Goal: Task Accomplishment & Management: Manage account settings

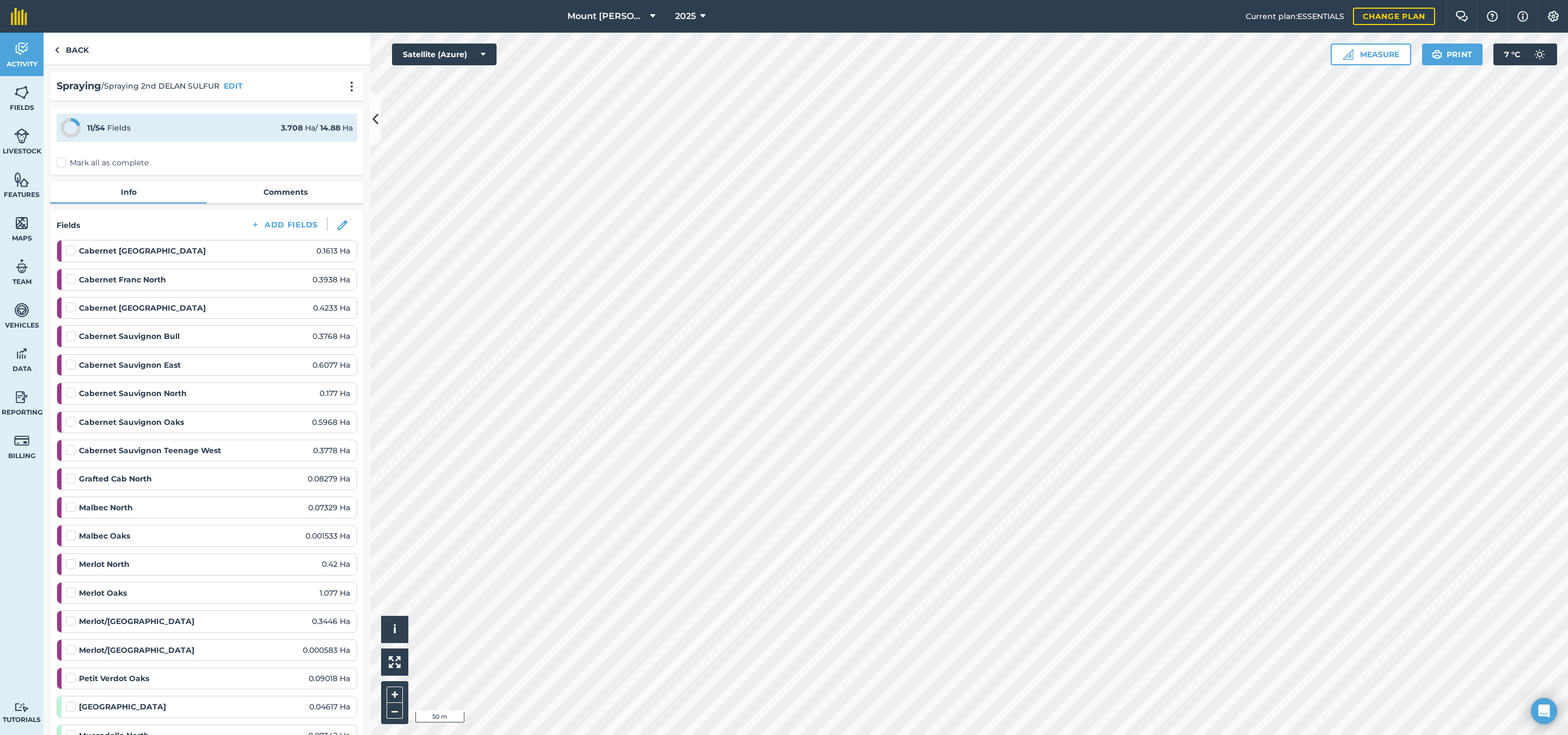
scroll to position [1306, 0]
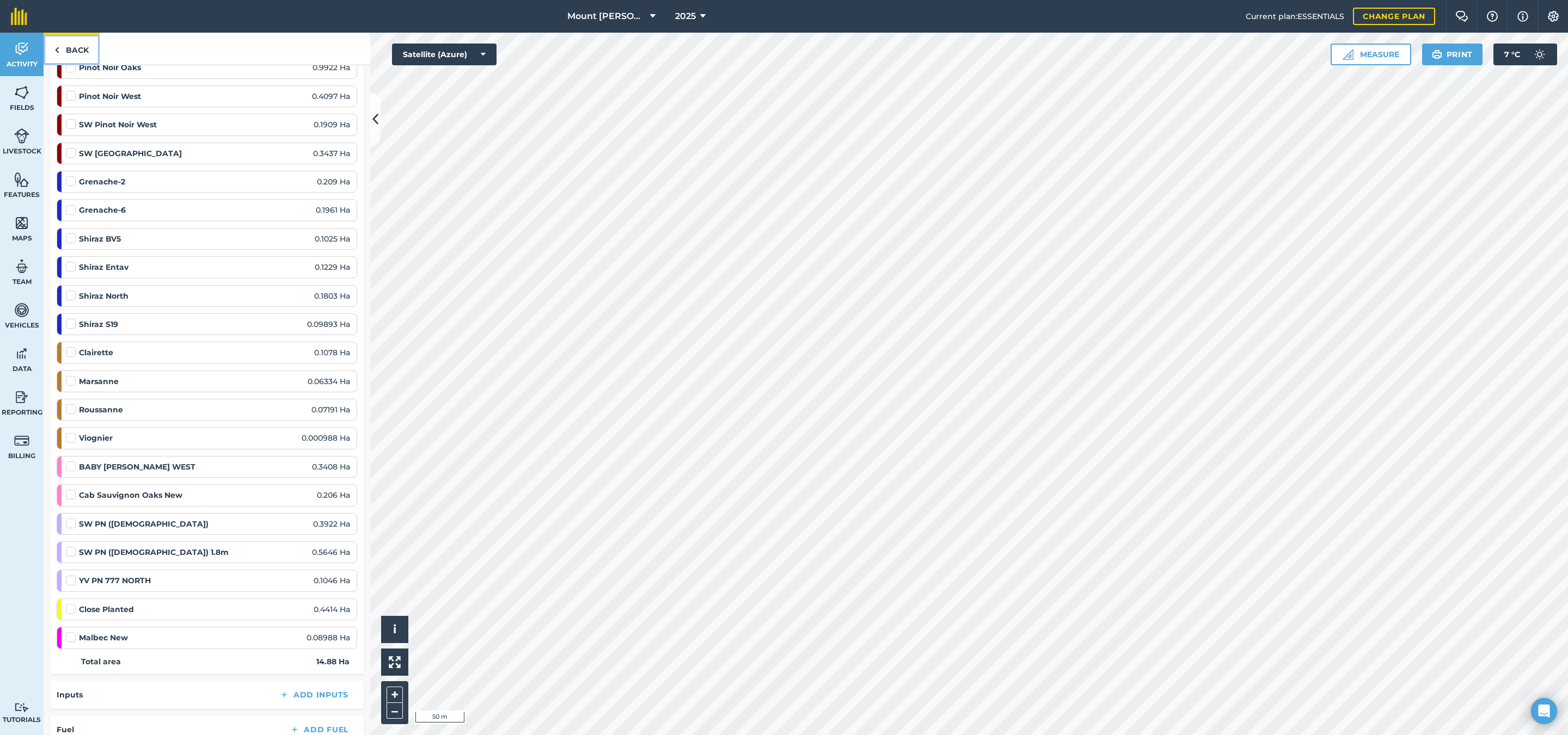
click at [61, 48] on link "Back" at bounding box center [72, 49] width 56 height 32
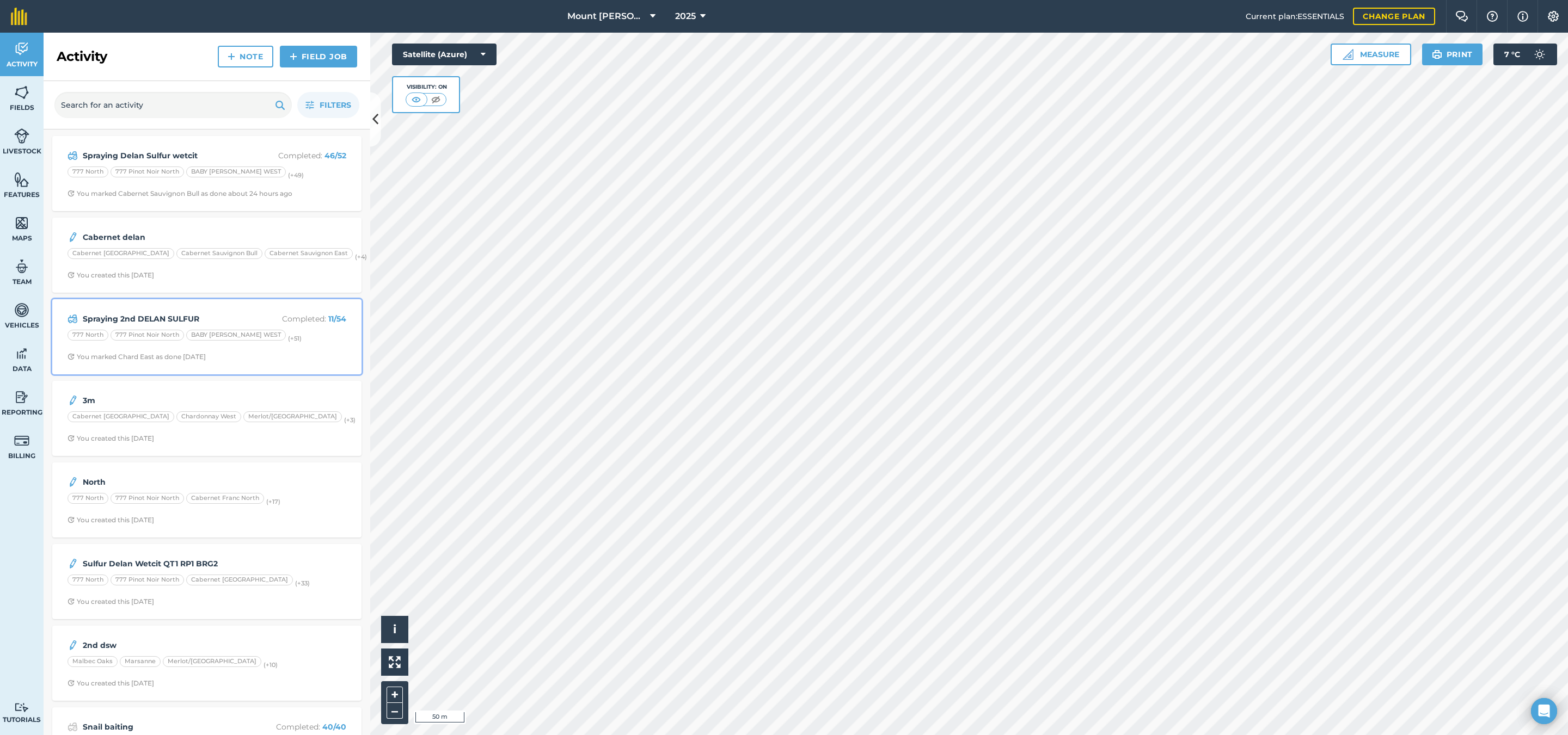
click at [271, 312] on div "Spraying 2nd DELAN SULFUR Completed : 11 / 54 777 North 777 Pinot Noir North BA…" at bounding box center [207, 337] width 296 height 62
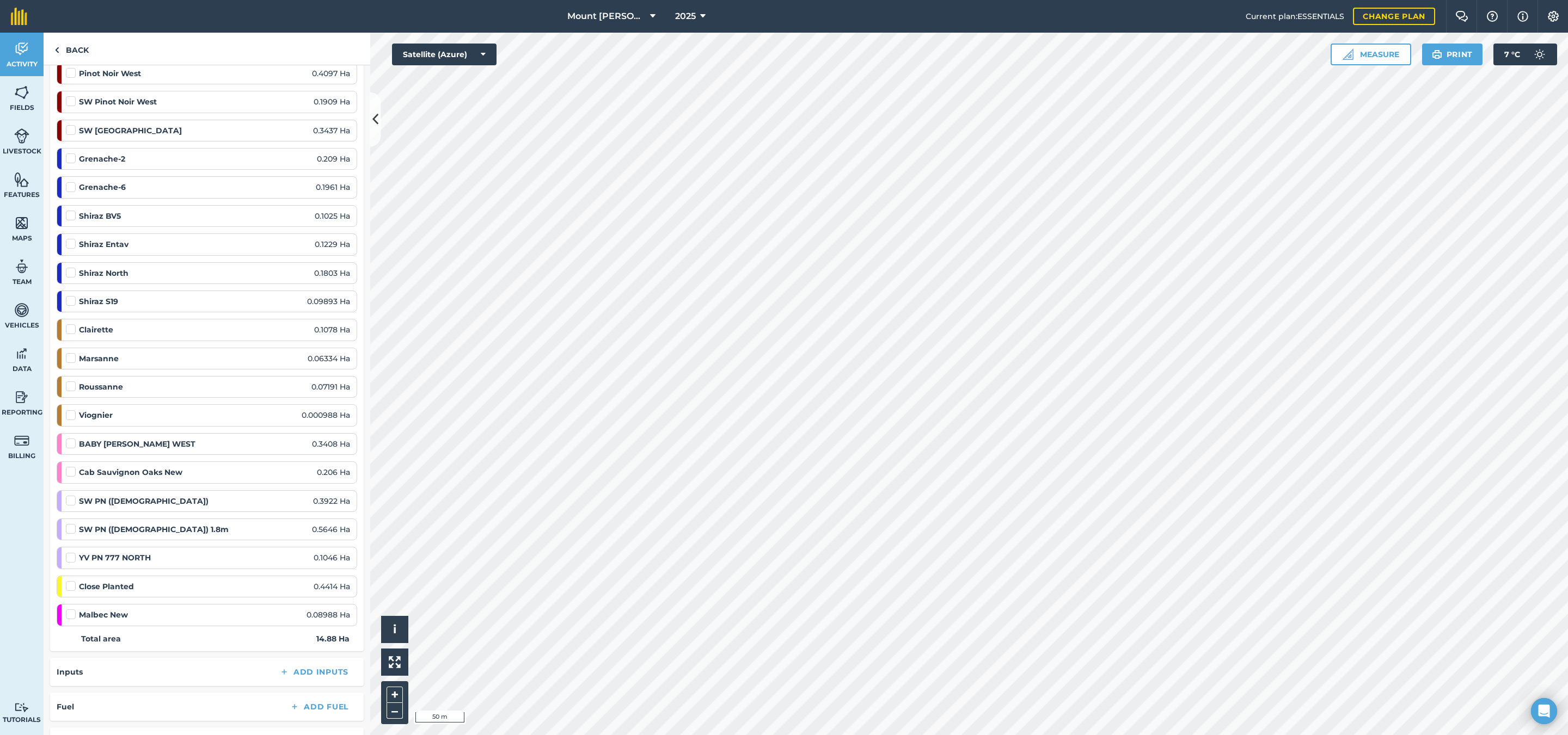
scroll to position [1289, 0]
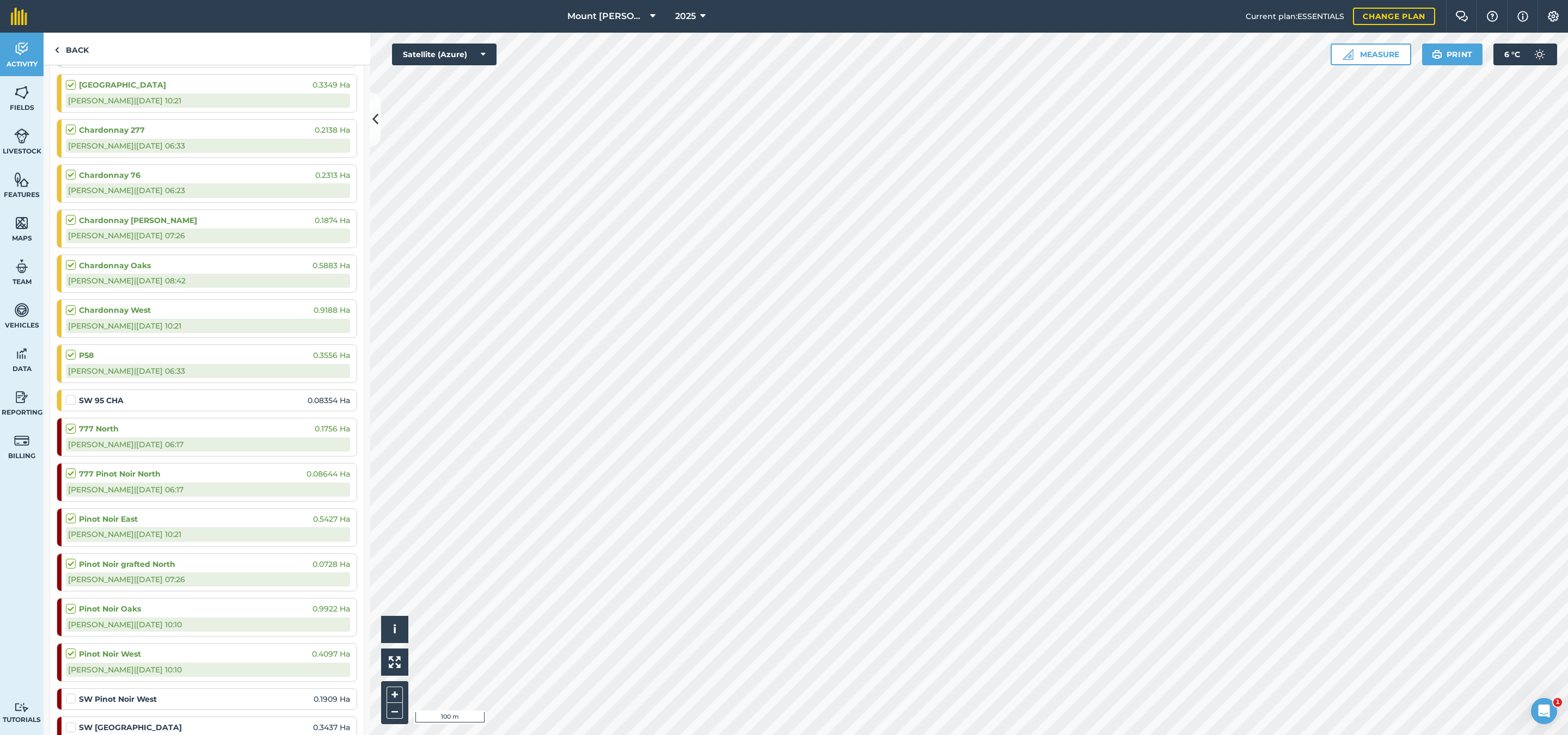
scroll to position [1306, 0]
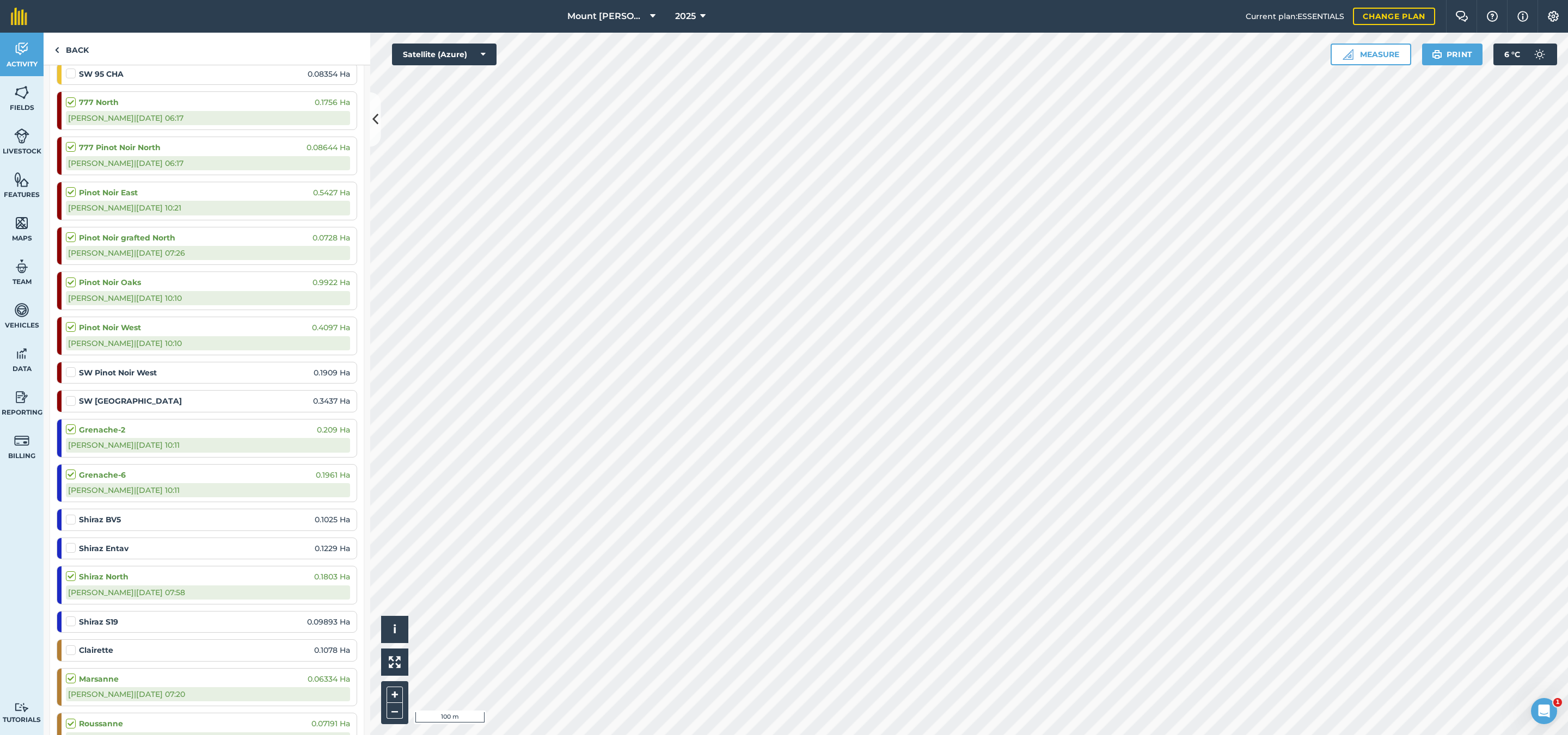
click at [74, 514] on label at bounding box center [72, 514] width 13 height 0
click at [73, 521] on input "checkbox" at bounding box center [69, 518] width 7 height 7
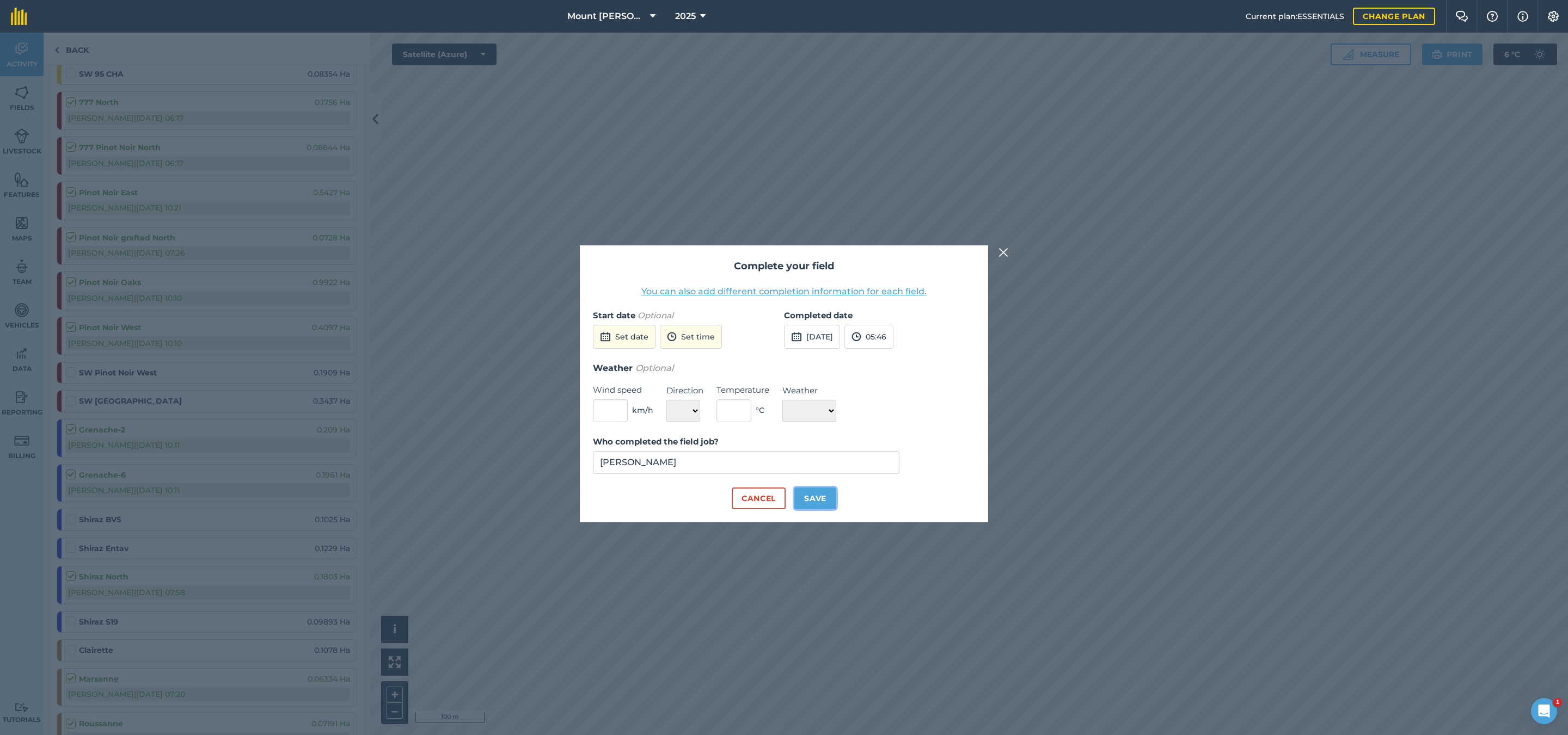
click at [830, 490] on button "Save" at bounding box center [815, 498] width 42 height 22
checkbox input "true"
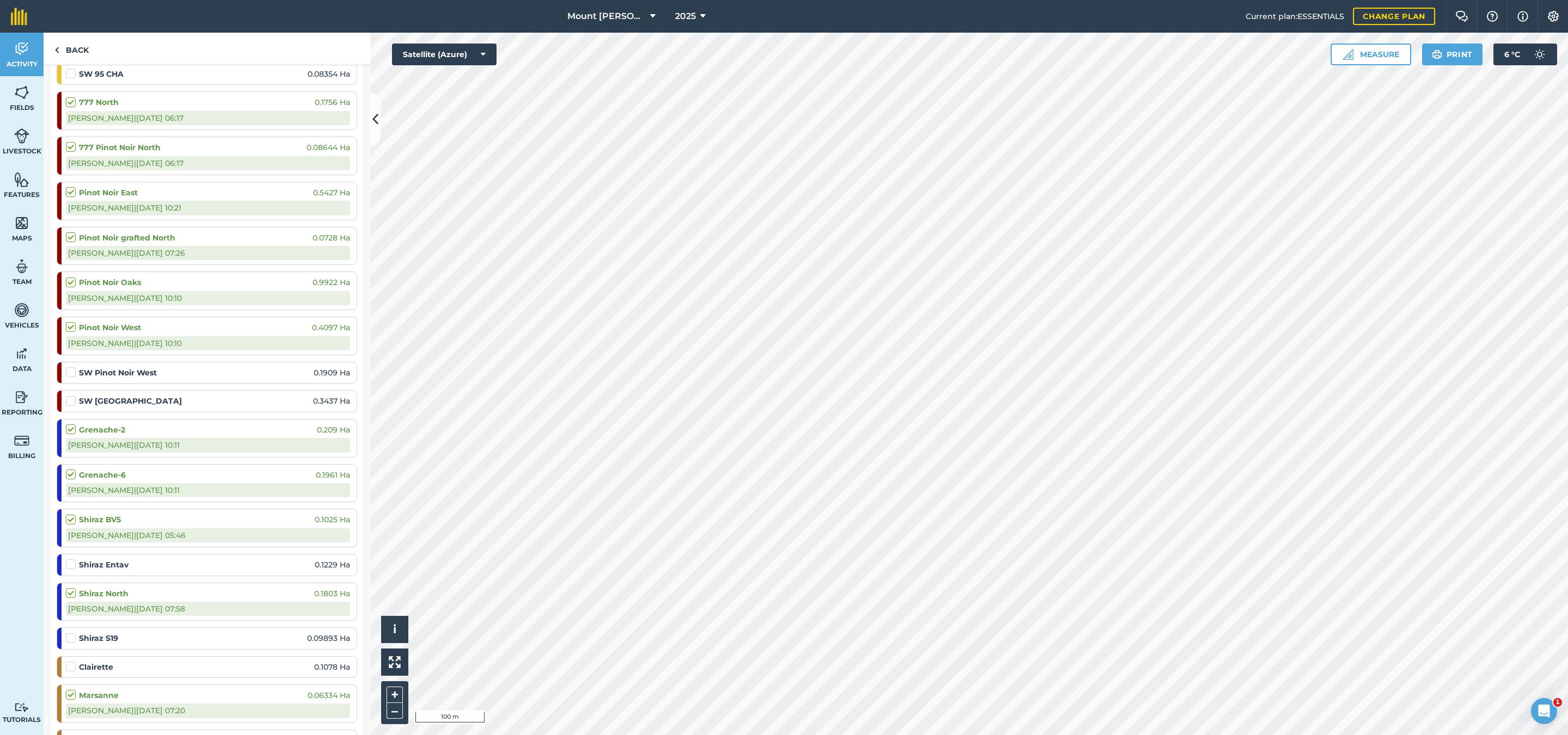
click at [74, 559] on label at bounding box center [72, 559] width 13 height 0
click at [73, 566] on input "checkbox" at bounding box center [69, 563] width 7 height 7
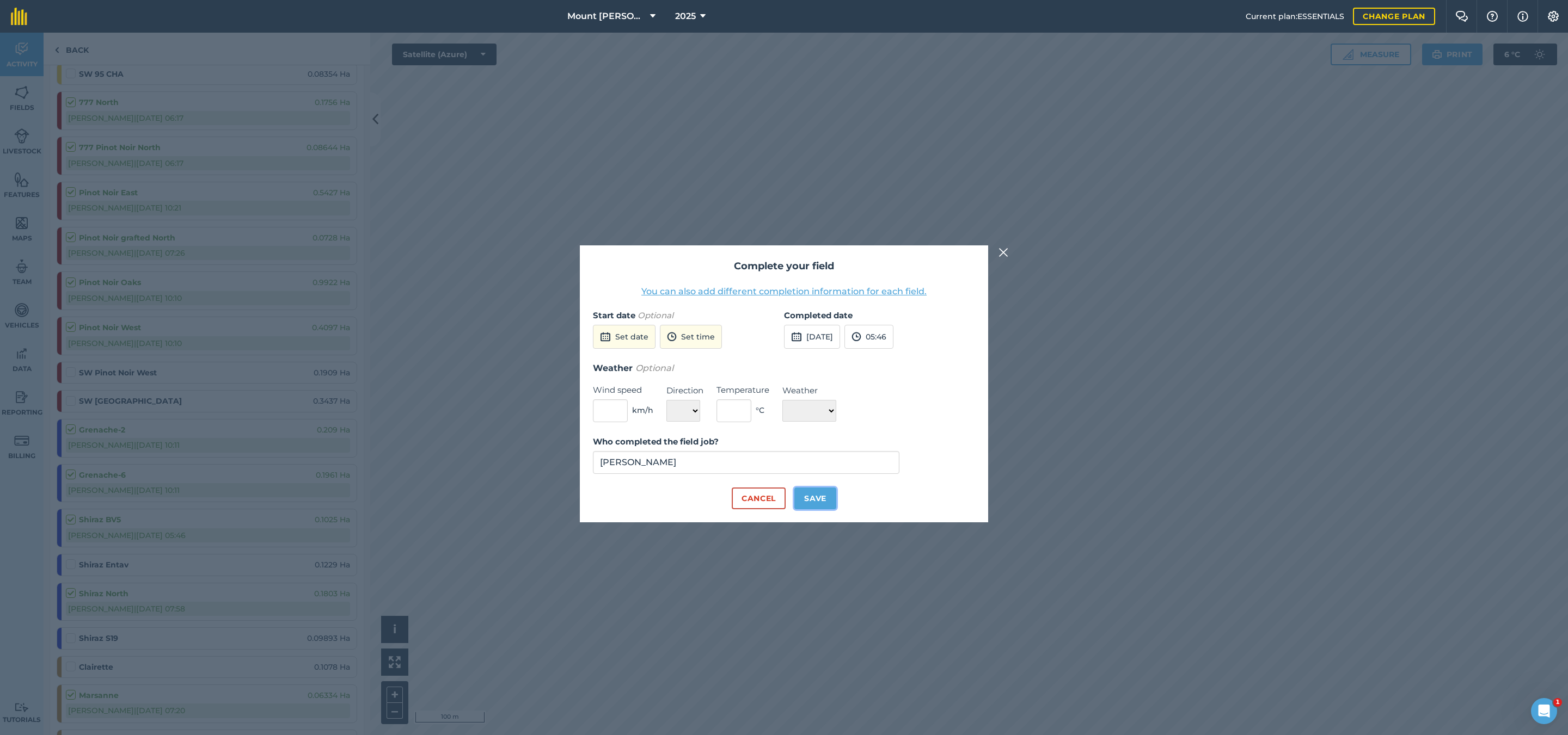
click at [823, 502] on button "Save" at bounding box center [815, 498] width 42 height 22
checkbox input "true"
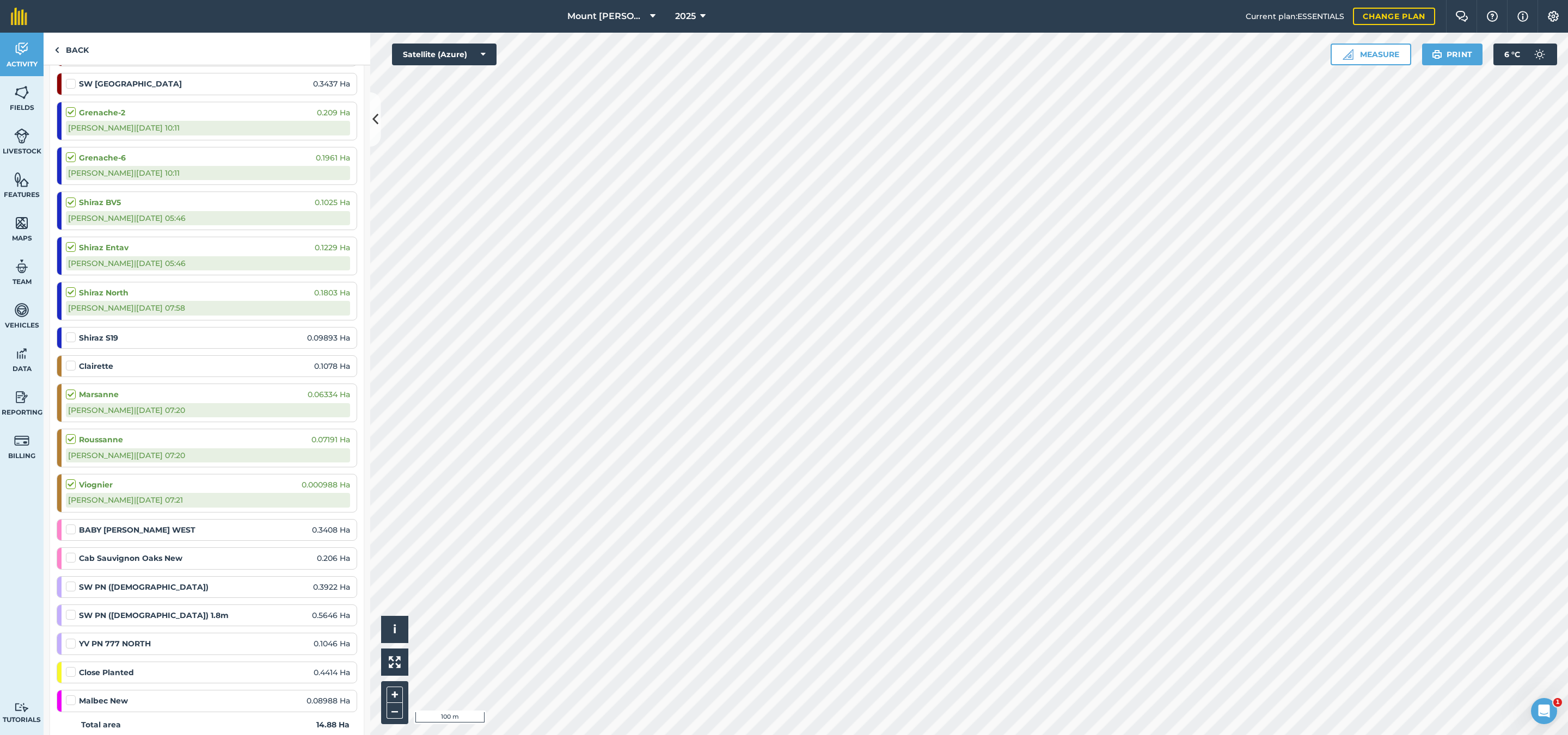
scroll to position [1632, 0]
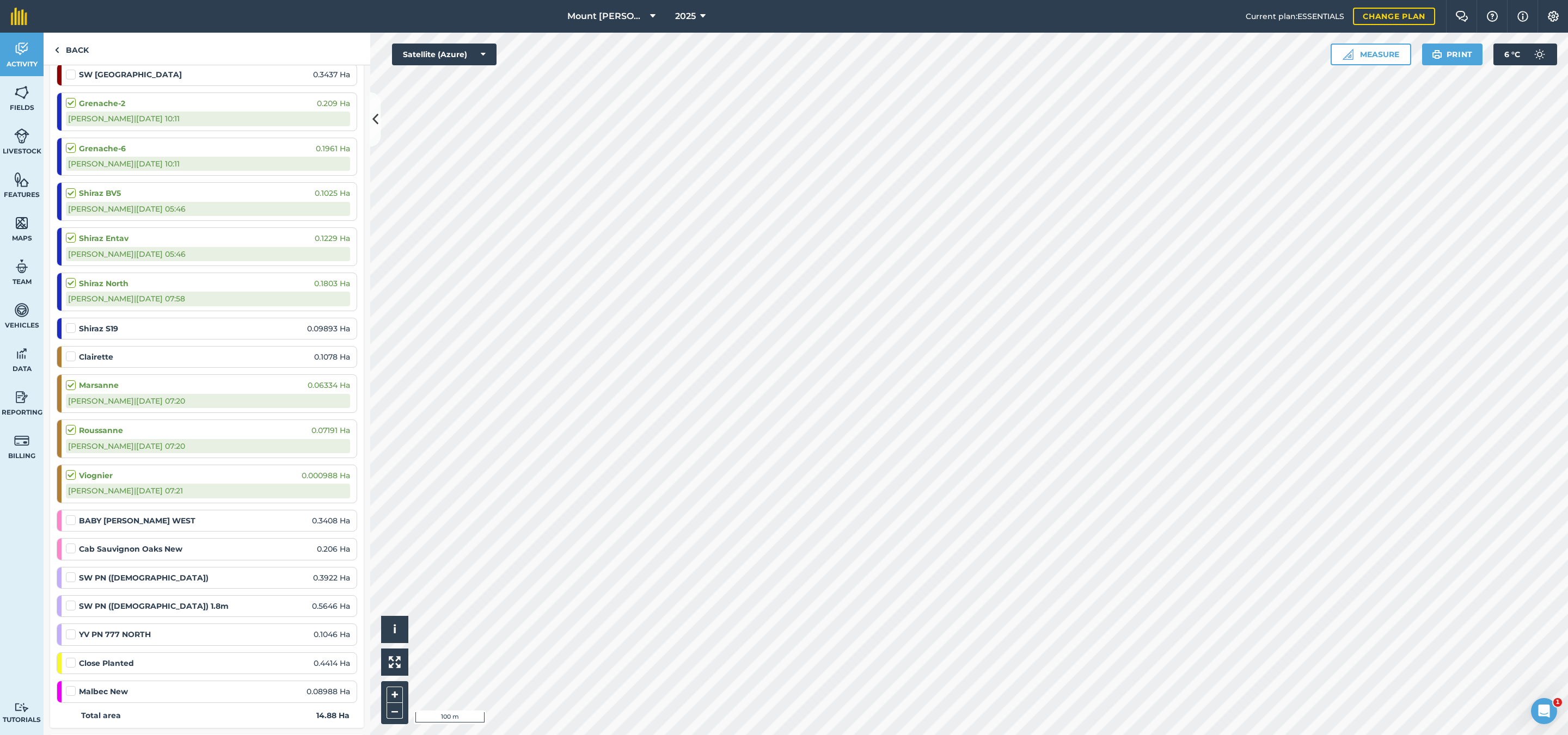
click at [67, 322] on label at bounding box center [72, 322] width 13 height 0
click at [67, 330] on input "checkbox" at bounding box center [69, 326] width 7 height 7
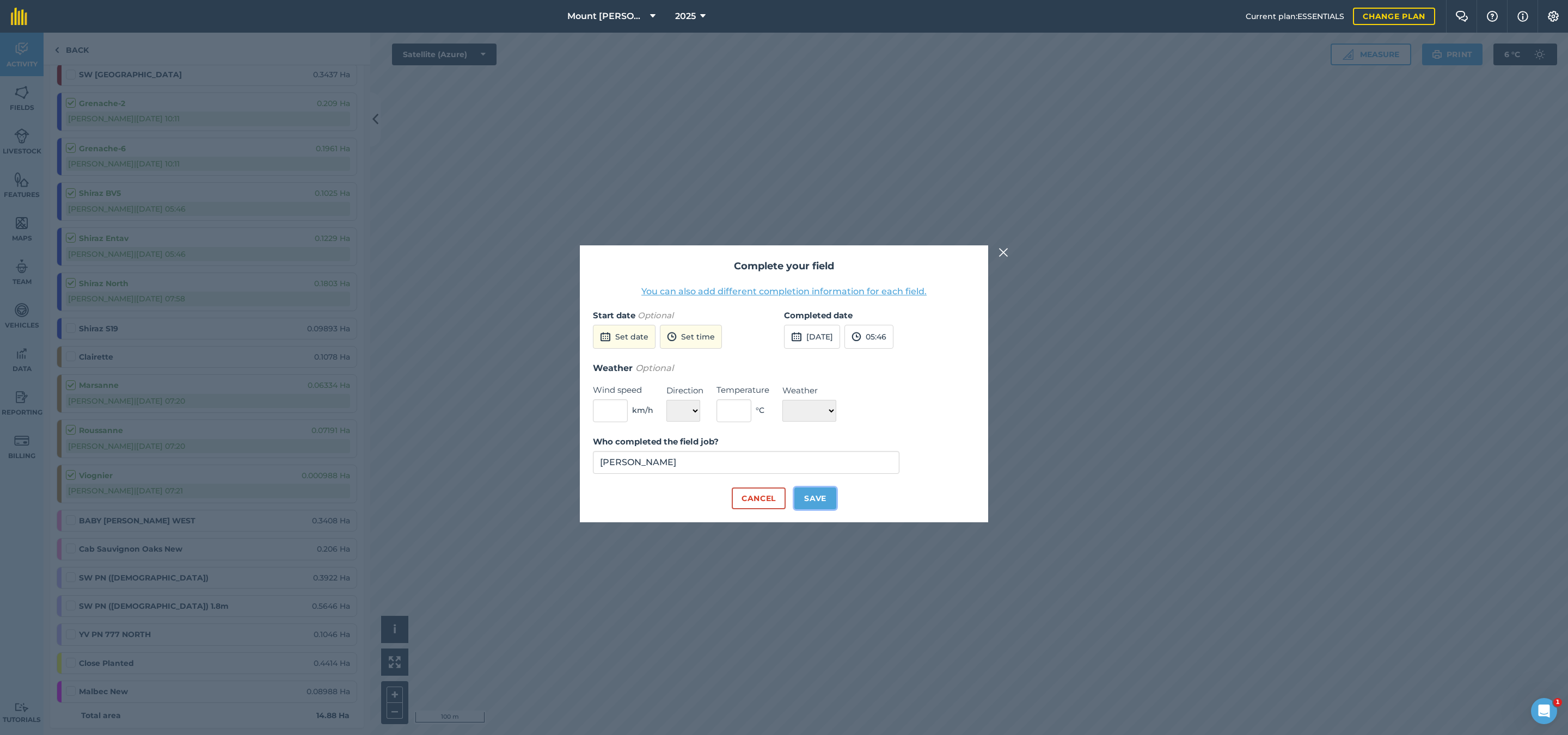
click at [806, 490] on button "Save" at bounding box center [815, 498] width 42 height 22
checkbox input "true"
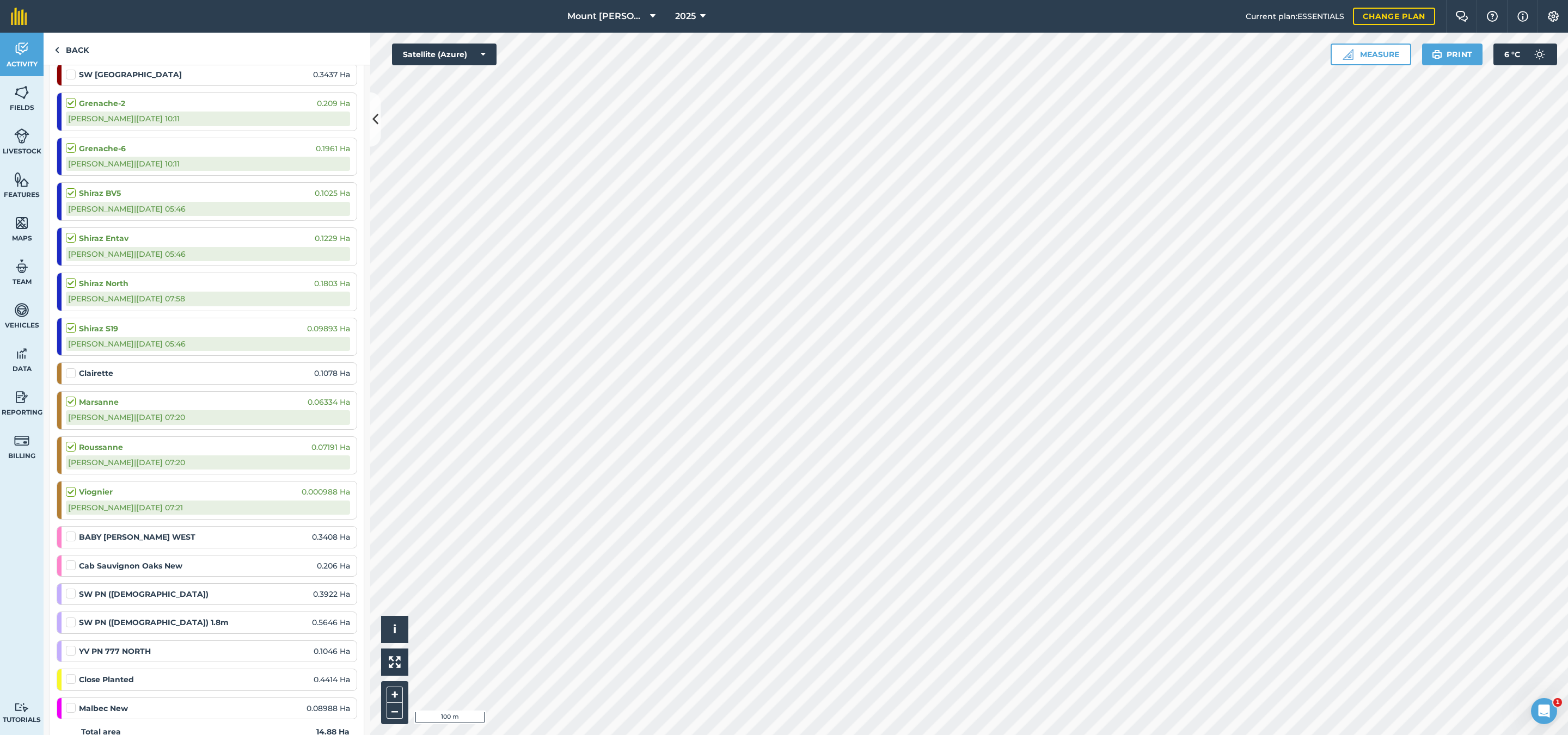
click at [66, 368] on label at bounding box center [72, 368] width 13 height 0
click at [66, 375] on input "checkbox" at bounding box center [69, 372] width 7 height 7
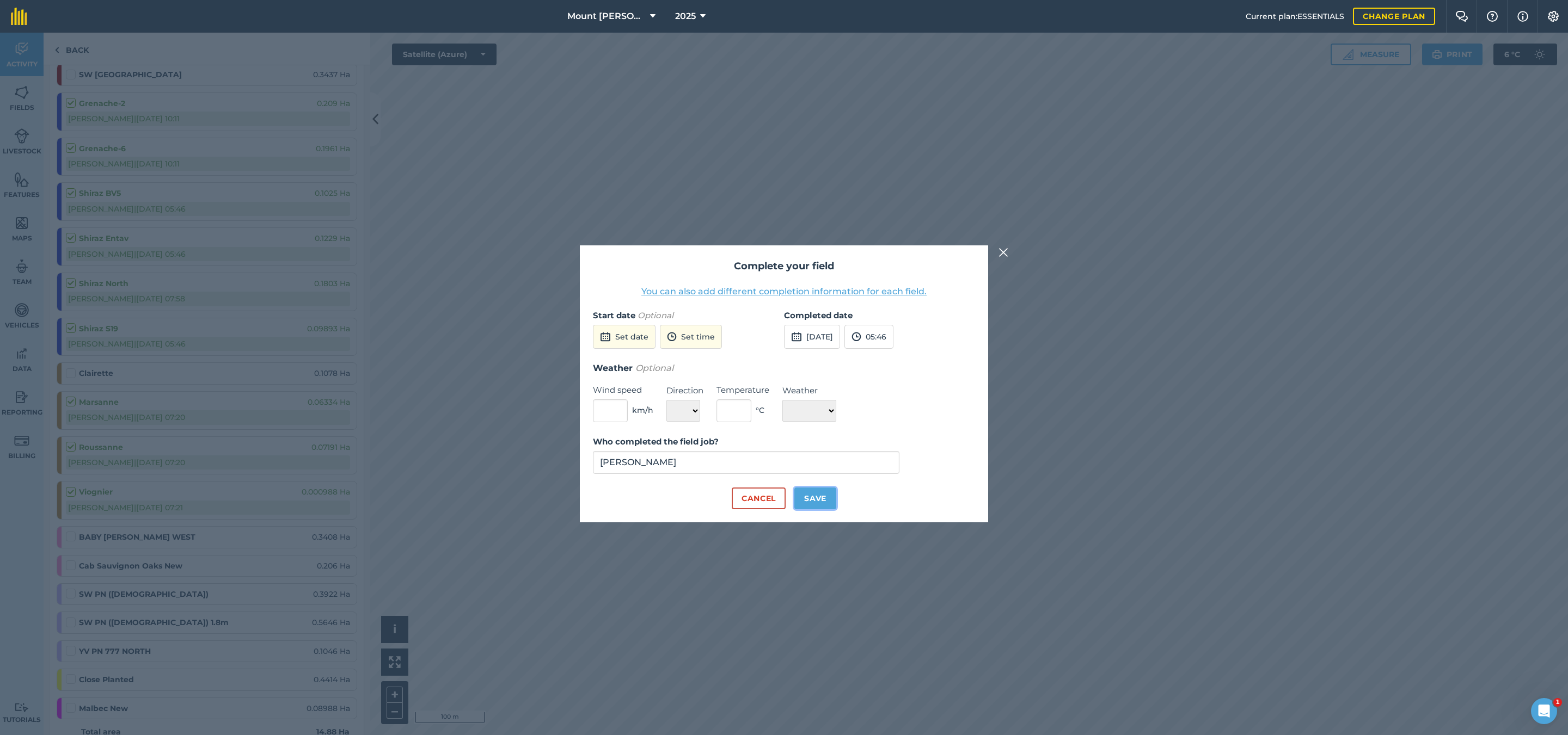
click at [827, 506] on button "Save" at bounding box center [815, 498] width 42 height 22
checkbox input "true"
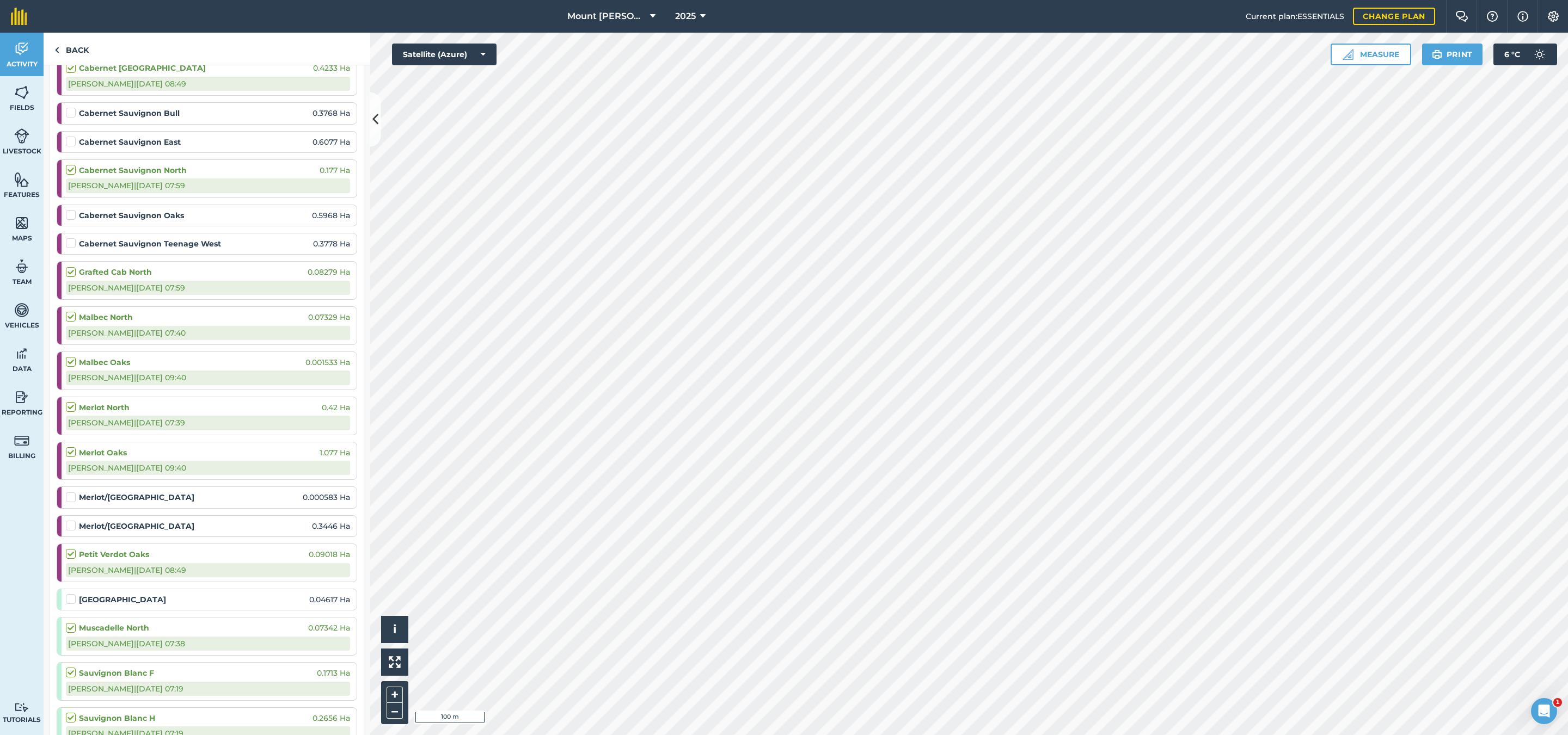
scroll to position [163, 0]
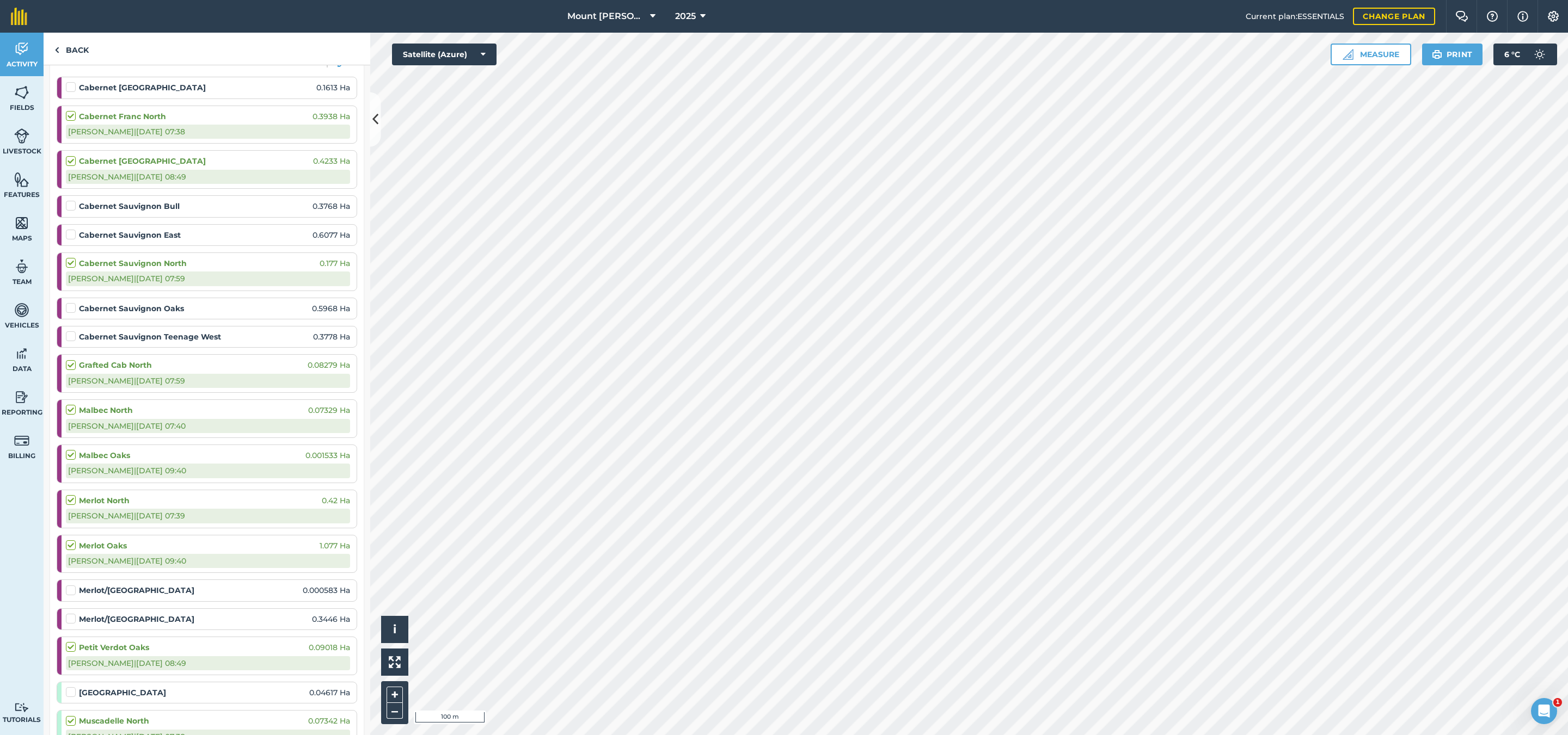
click at [69, 331] on label at bounding box center [72, 331] width 13 height 0
click at [69, 338] on input "checkbox" at bounding box center [69, 335] width 7 height 7
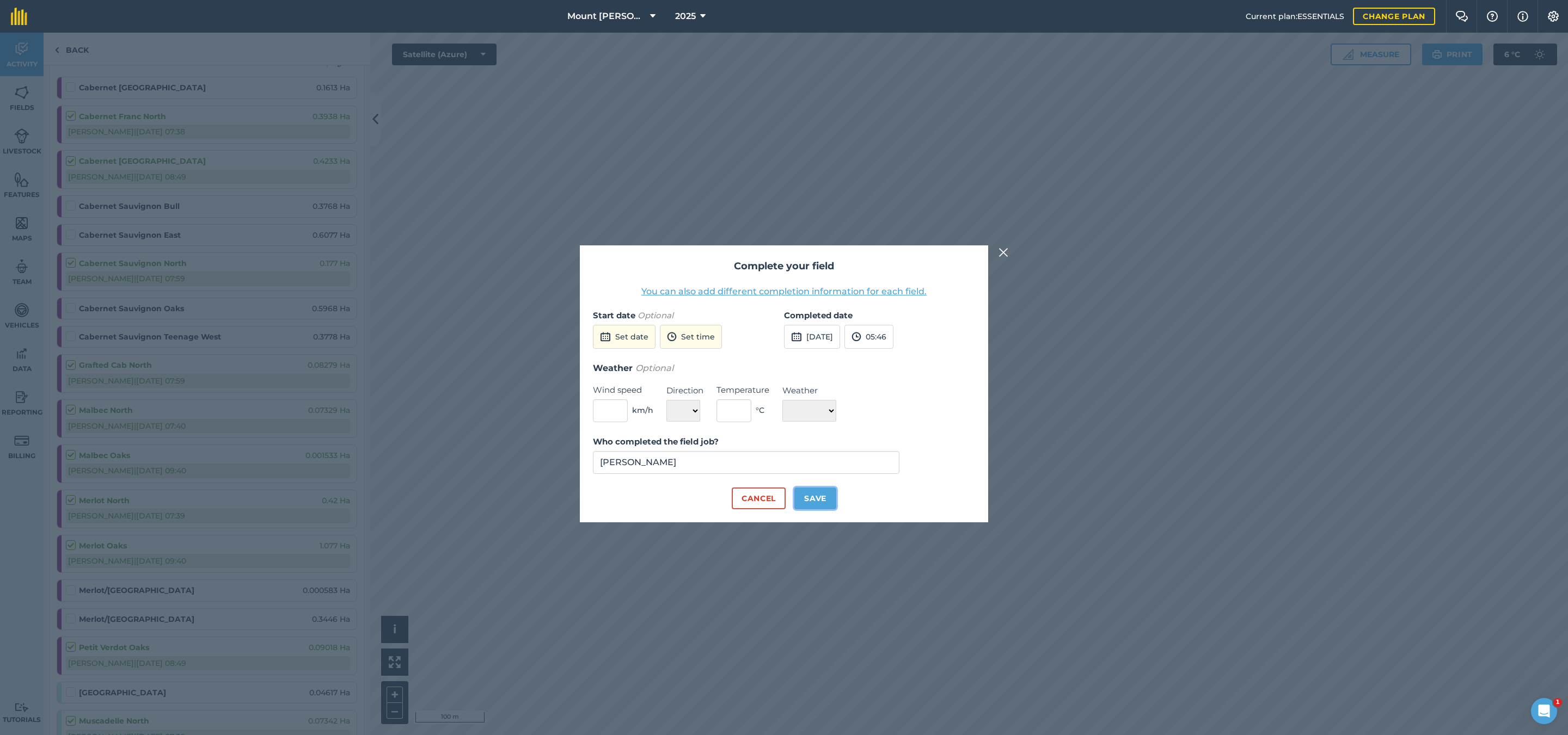
click at [813, 492] on button "Save" at bounding box center [815, 498] width 42 height 22
checkbox input "true"
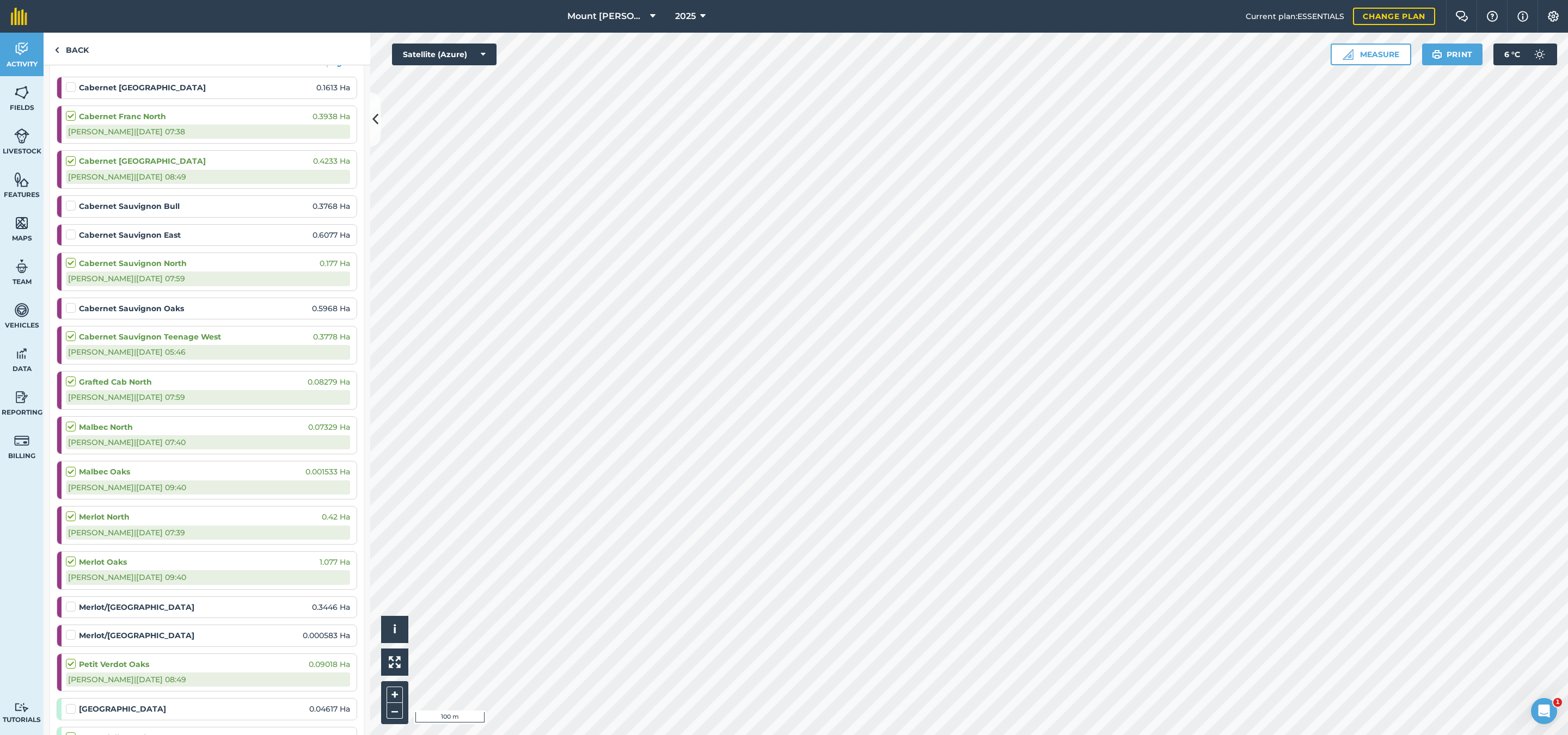
click at [71, 302] on label at bounding box center [72, 302] width 13 height 0
click at [71, 306] on input "checkbox" at bounding box center [69, 306] width 7 height 7
checkbox input "false"
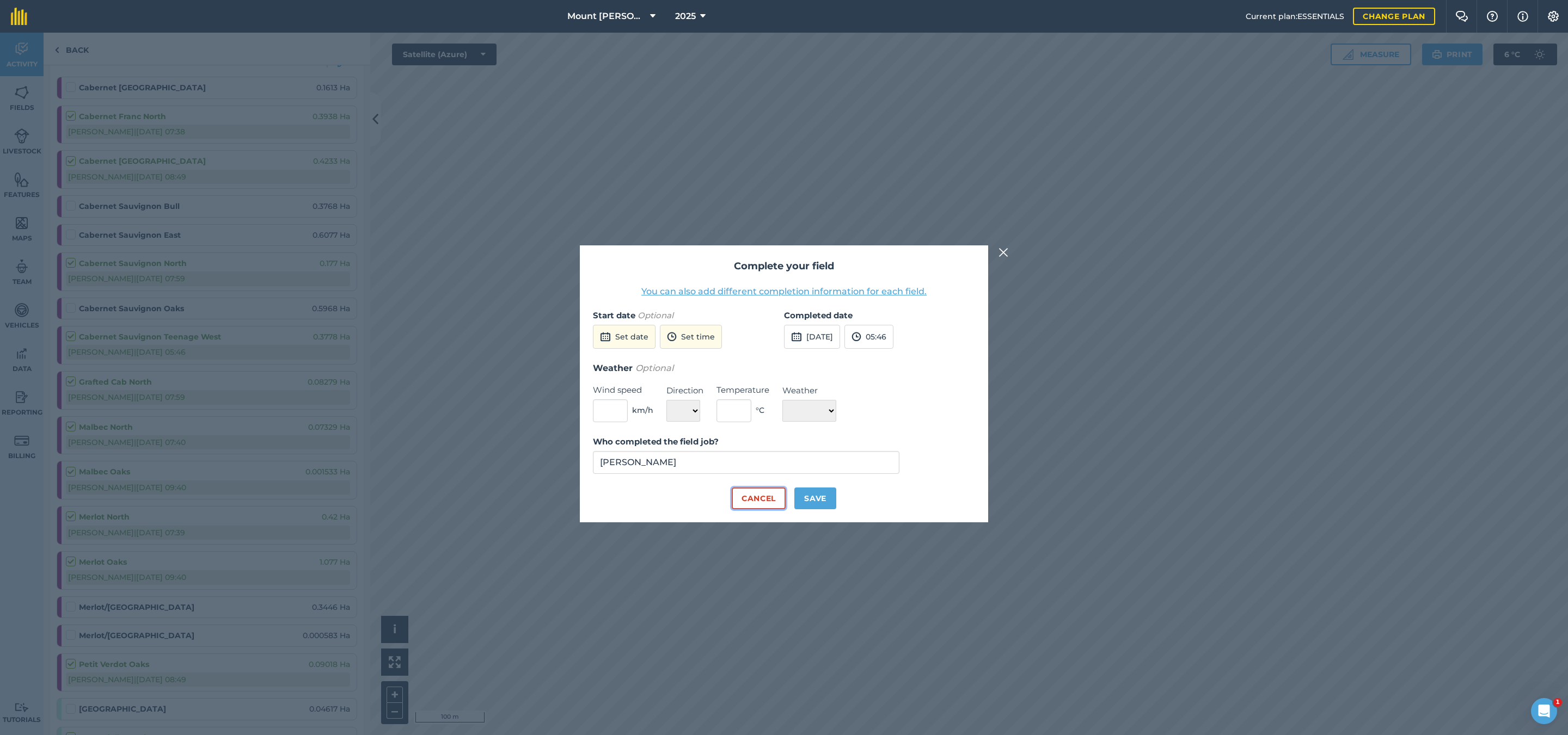
click at [747, 498] on button "Cancel" at bounding box center [758, 498] width 54 height 22
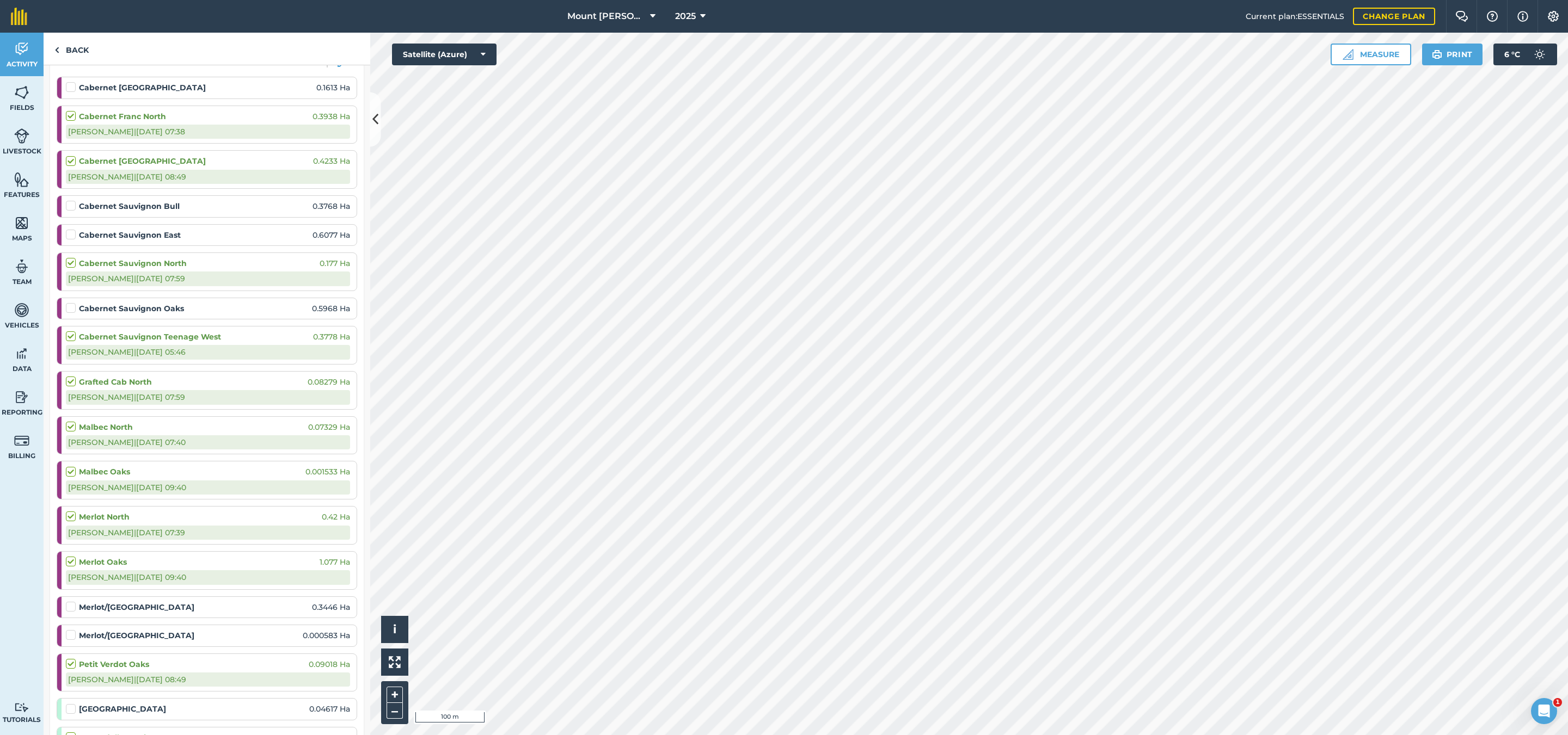
click at [71, 331] on label at bounding box center [72, 331] width 13 height 0
click at [71, 337] on input "checkbox" at bounding box center [69, 335] width 7 height 7
checkbox input "false"
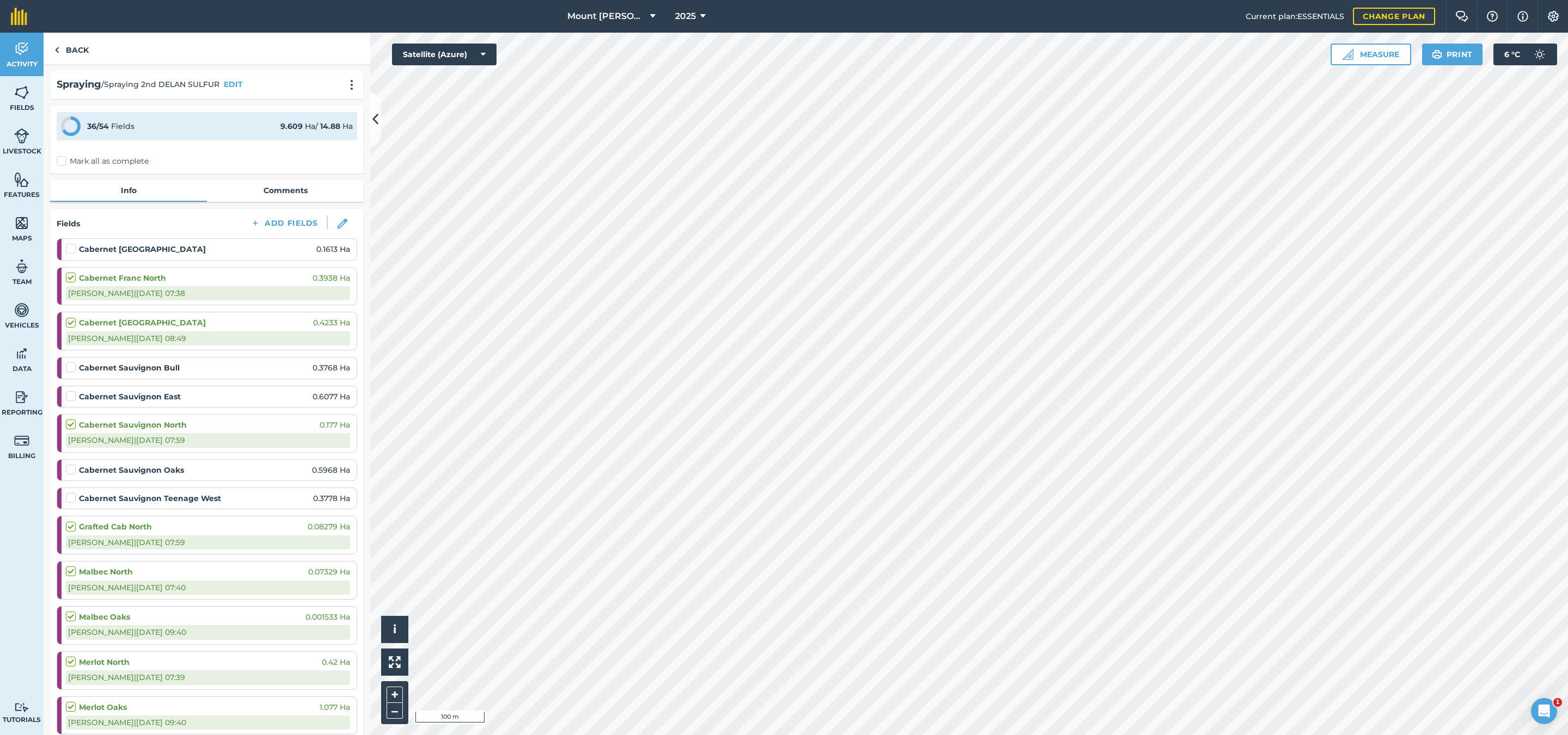
scroll to position [0, 0]
click at [69, 245] on label at bounding box center [72, 245] width 13 height 0
click at [69, 252] on input "checkbox" at bounding box center [69, 248] width 7 height 7
checkbox input "false"
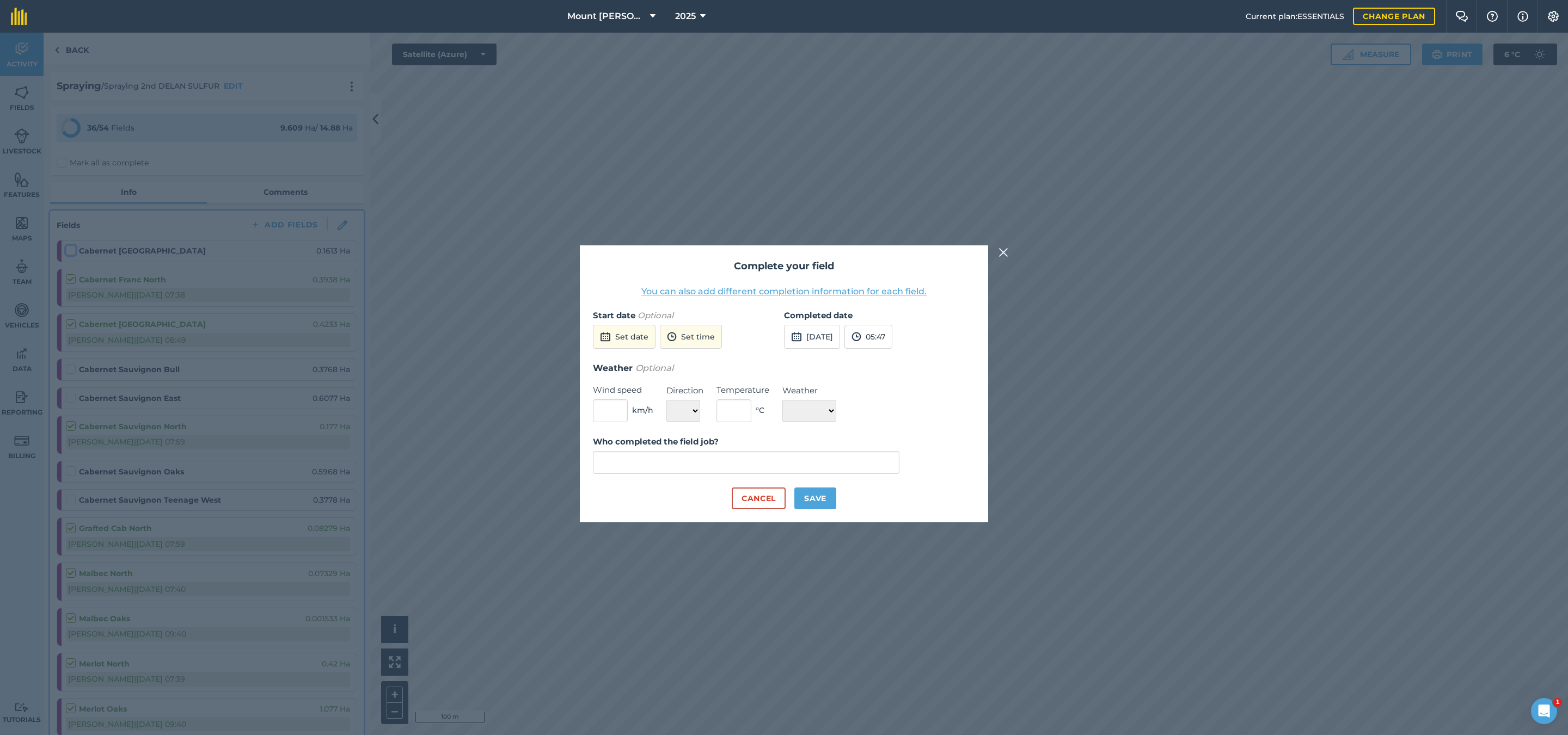
type input "[PERSON_NAME]"
click at [820, 495] on button "Save" at bounding box center [815, 498] width 42 height 22
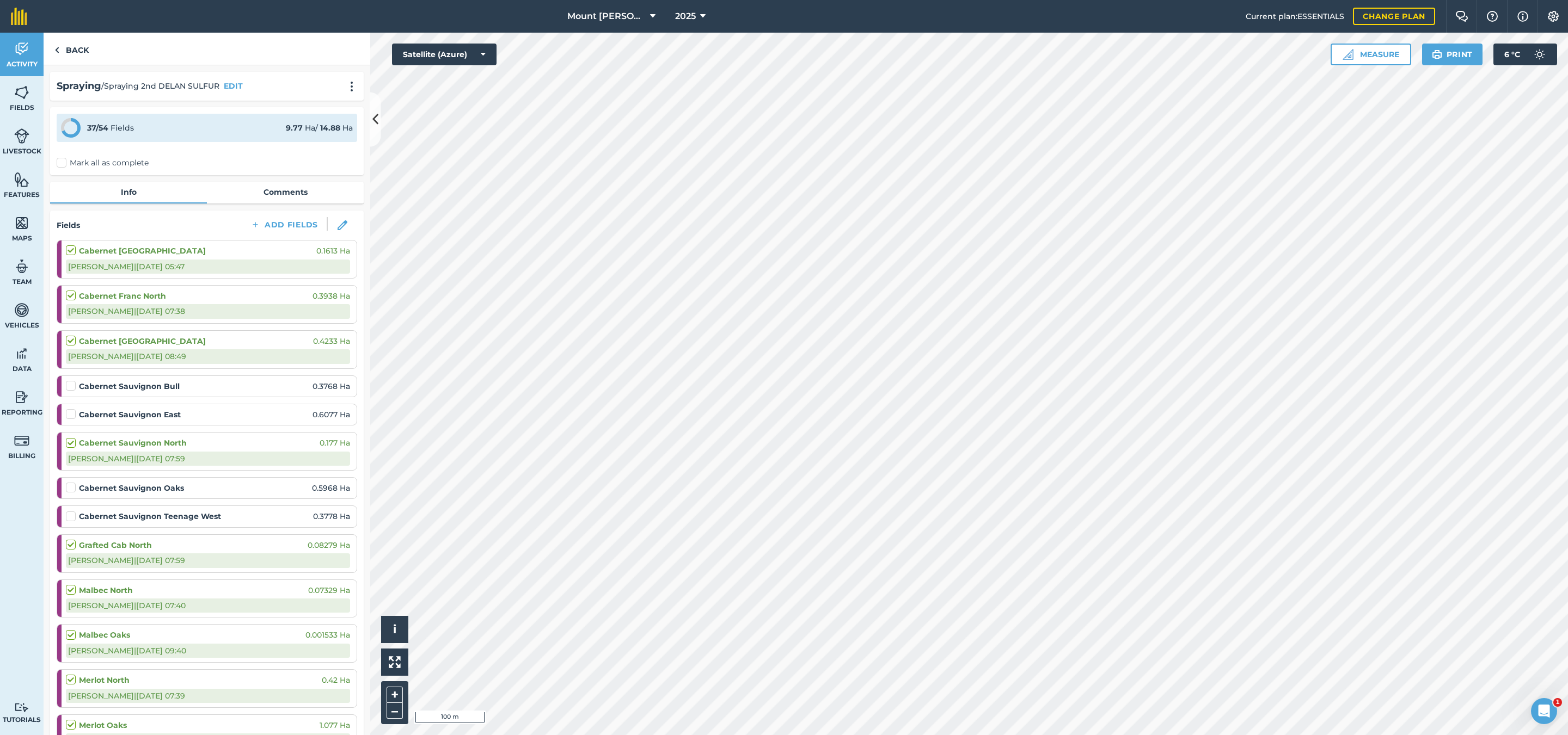
click at [72, 245] on label at bounding box center [72, 245] width 13 height 0
click at [72, 252] on input "checkbox" at bounding box center [69, 248] width 7 height 7
checkbox input "false"
